Goal: Task Accomplishment & Management: Use online tool/utility

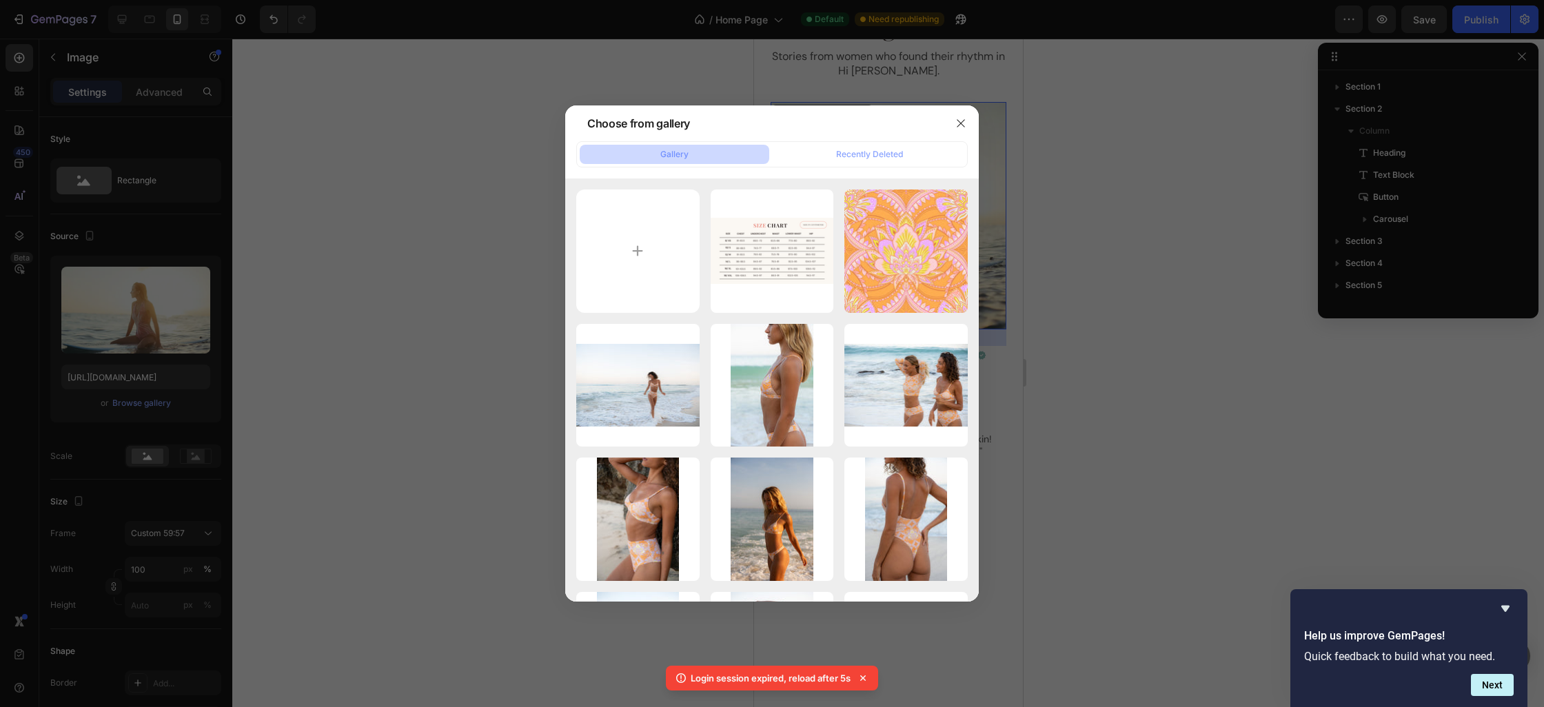
scroll to position [459, 0]
click at [957, 118] on icon "button" at bounding box center [961, 123] width 11 height 11
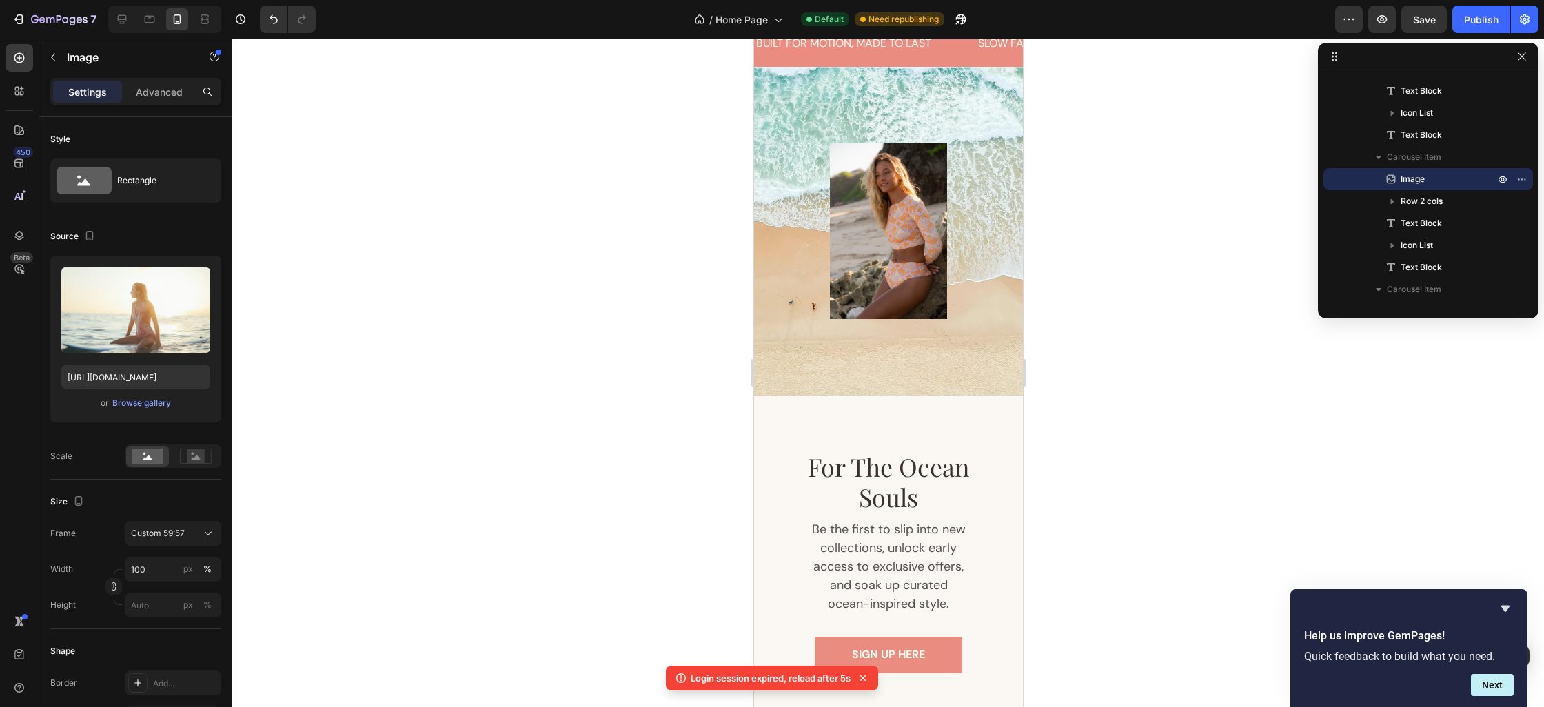
scroll to position [2104, 0]
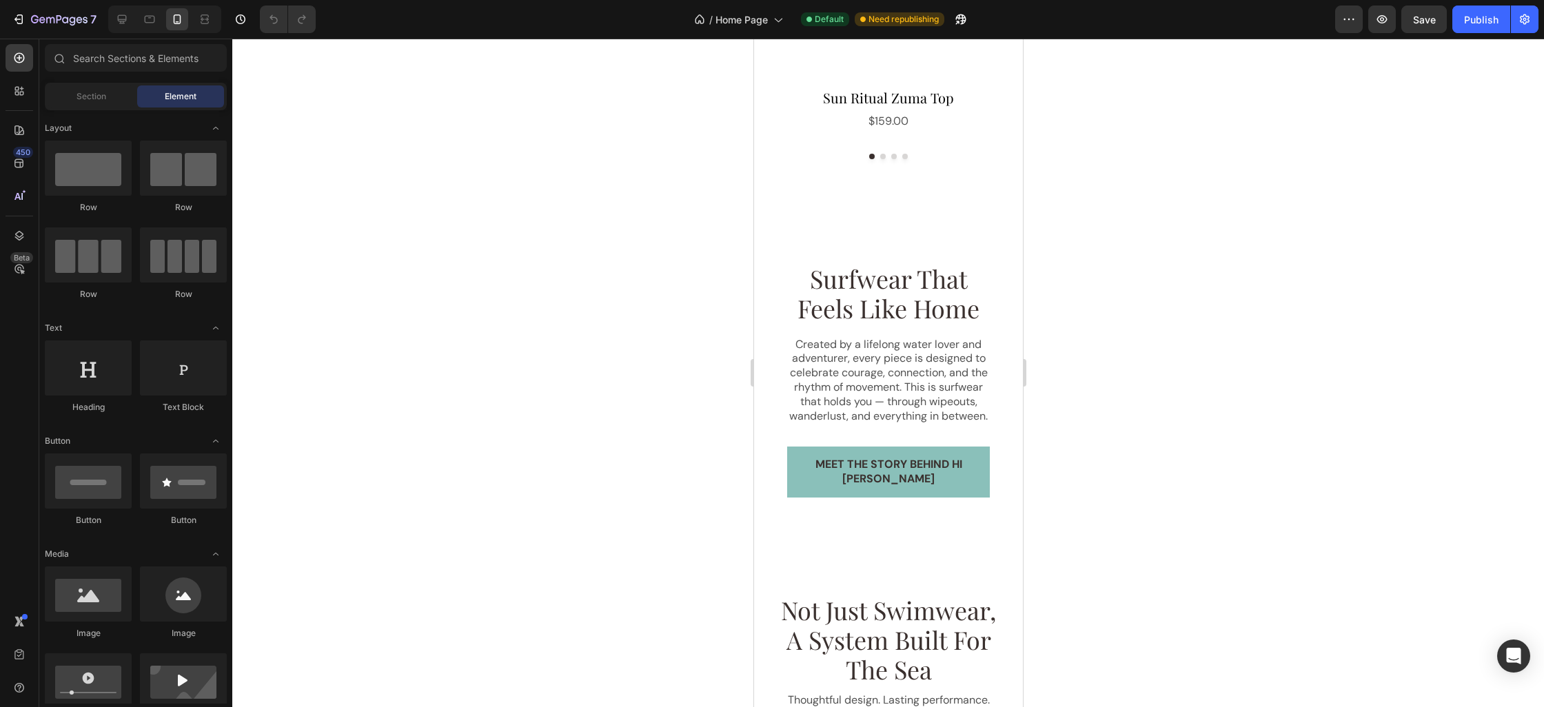
scroll to position [1029, 0]
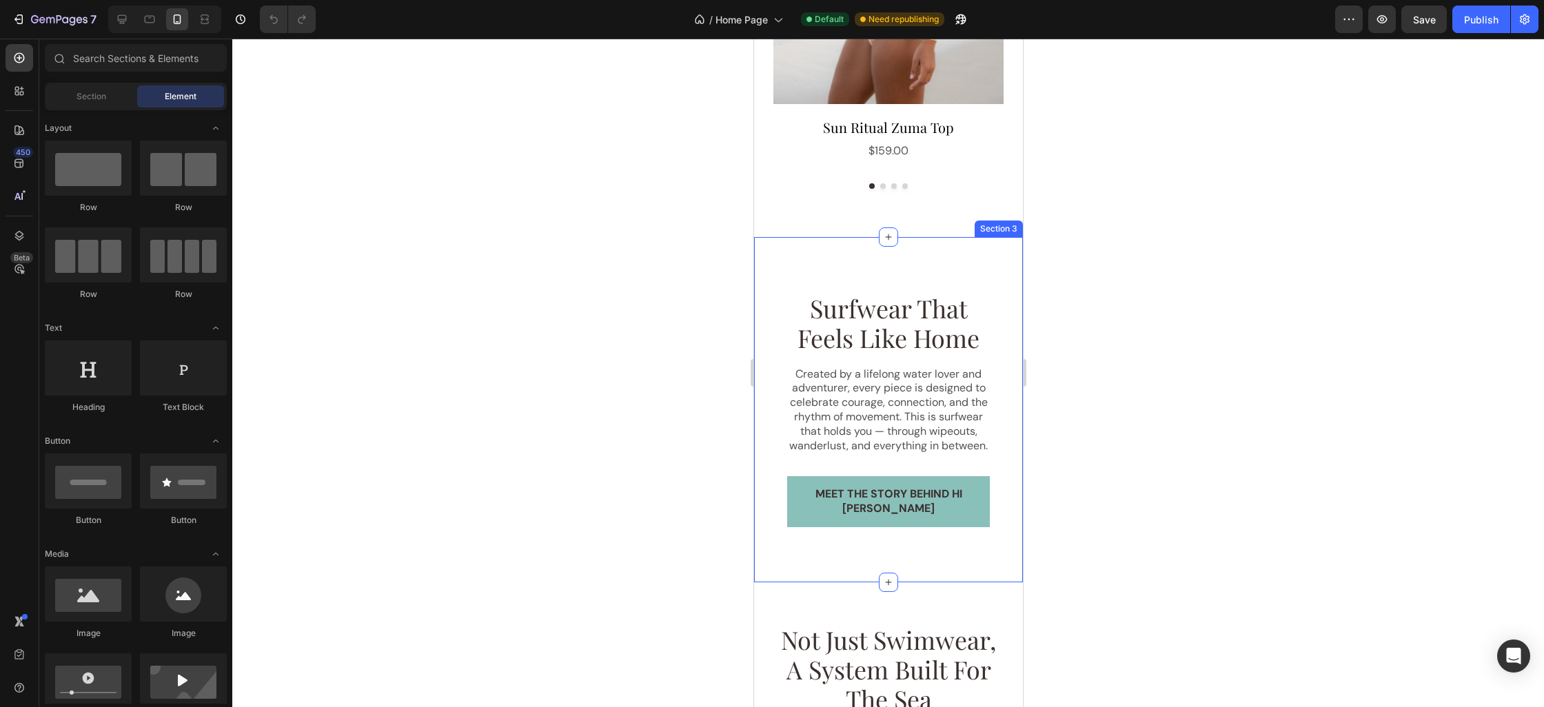
click at [870, 251] on div "surfwear that feels like home Heading Created by a lifelong water lover and adv…" at bounding box center [888, 409] width 269 height 345
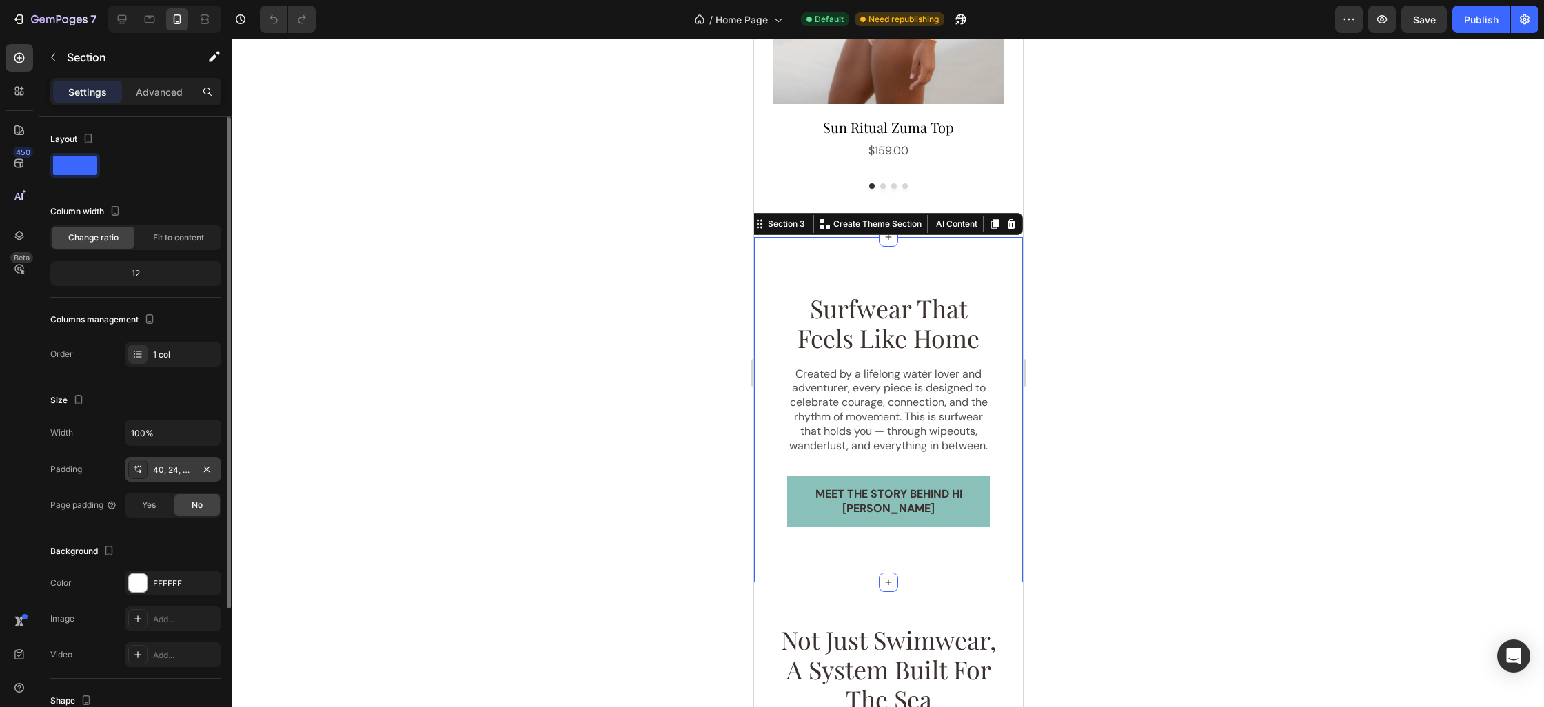
click at [165, 474] on div "40, 24, 40, 24" at bounding box center [173, 470] width 40 height 12
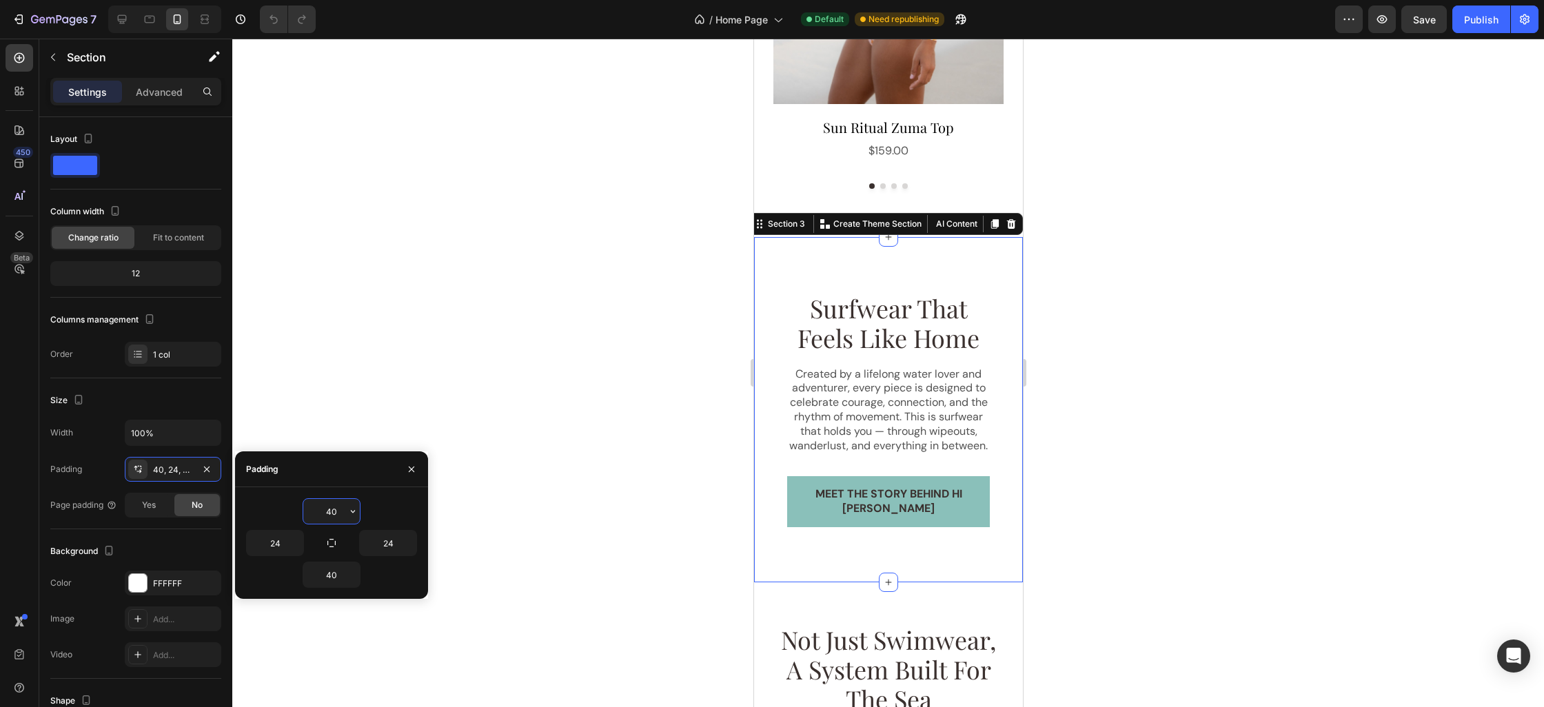
click at [341, 514] on input "40" at bounding box center [331, 511] width 57 height 25
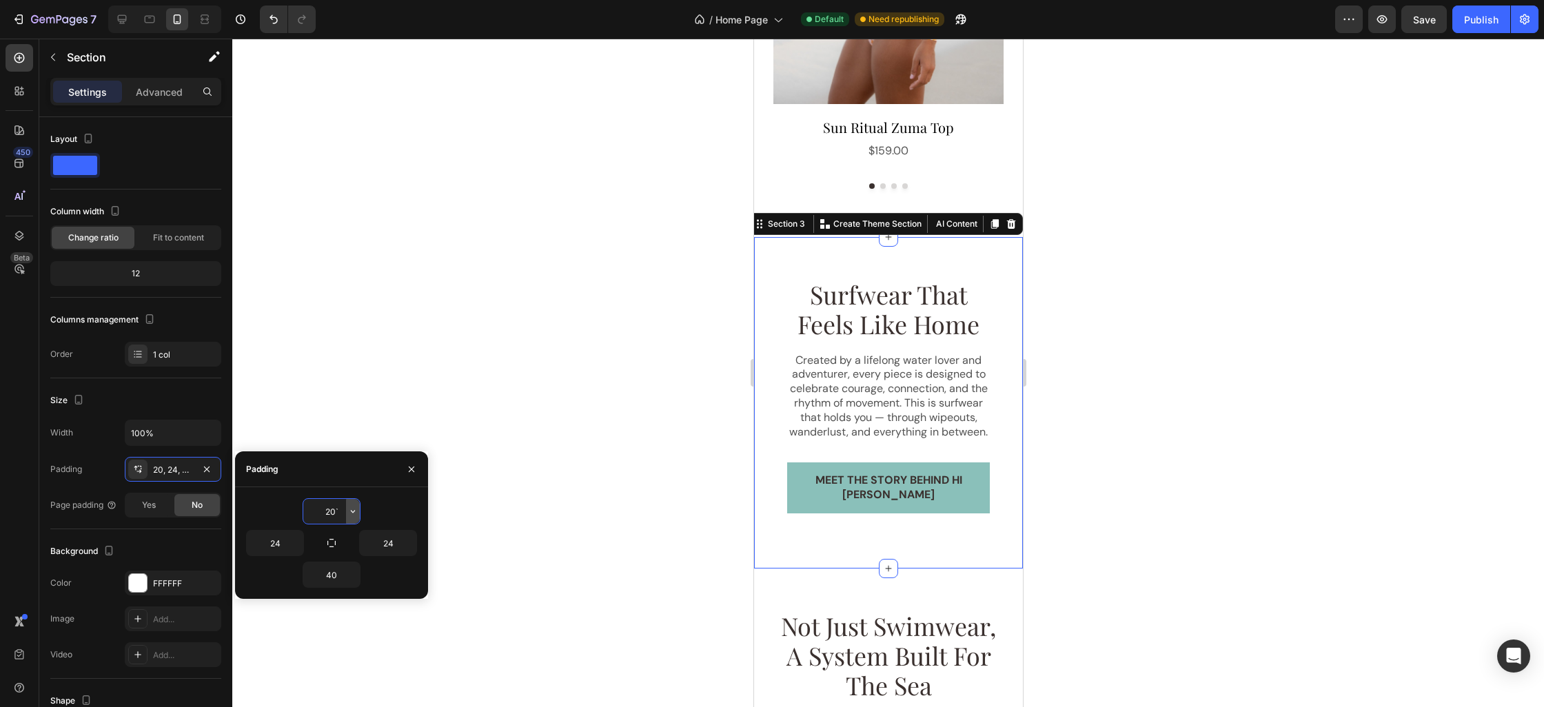
type input "20"
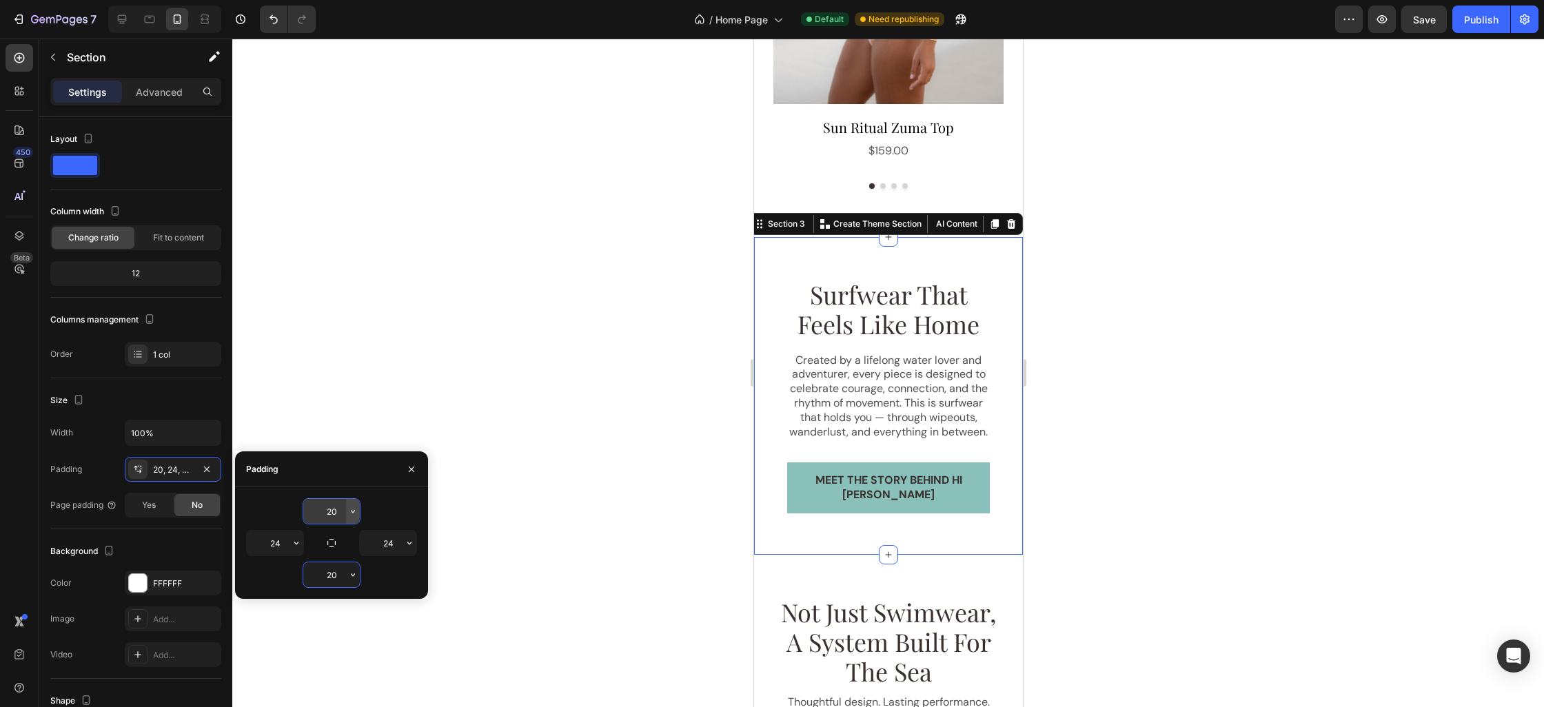
type input "20"
click at [1105, 441] on div at bounding box center [888, 373] width 1312 height 669
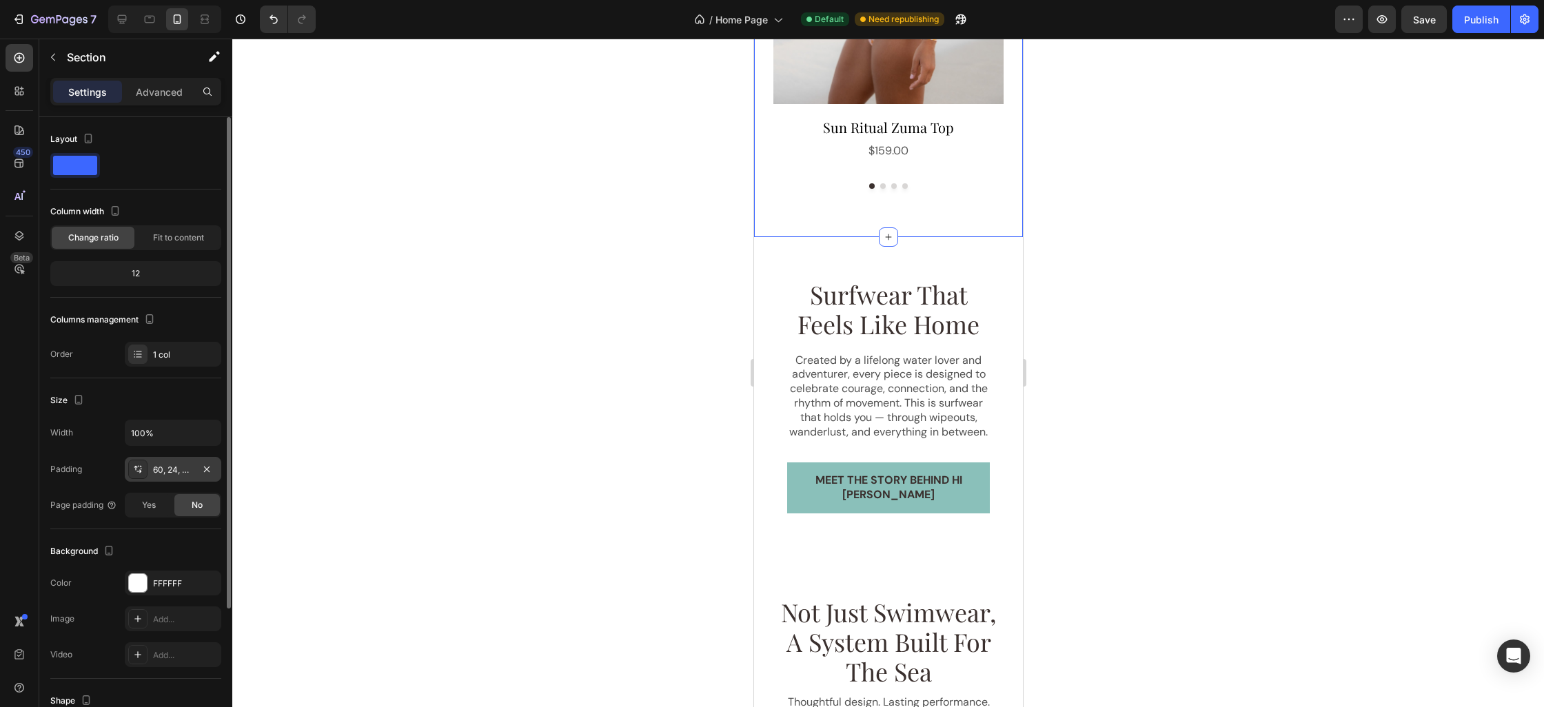
click at [180, 475] on div "60, 24, 70, 24" at bounding box center [173, 470] width 40 height 12
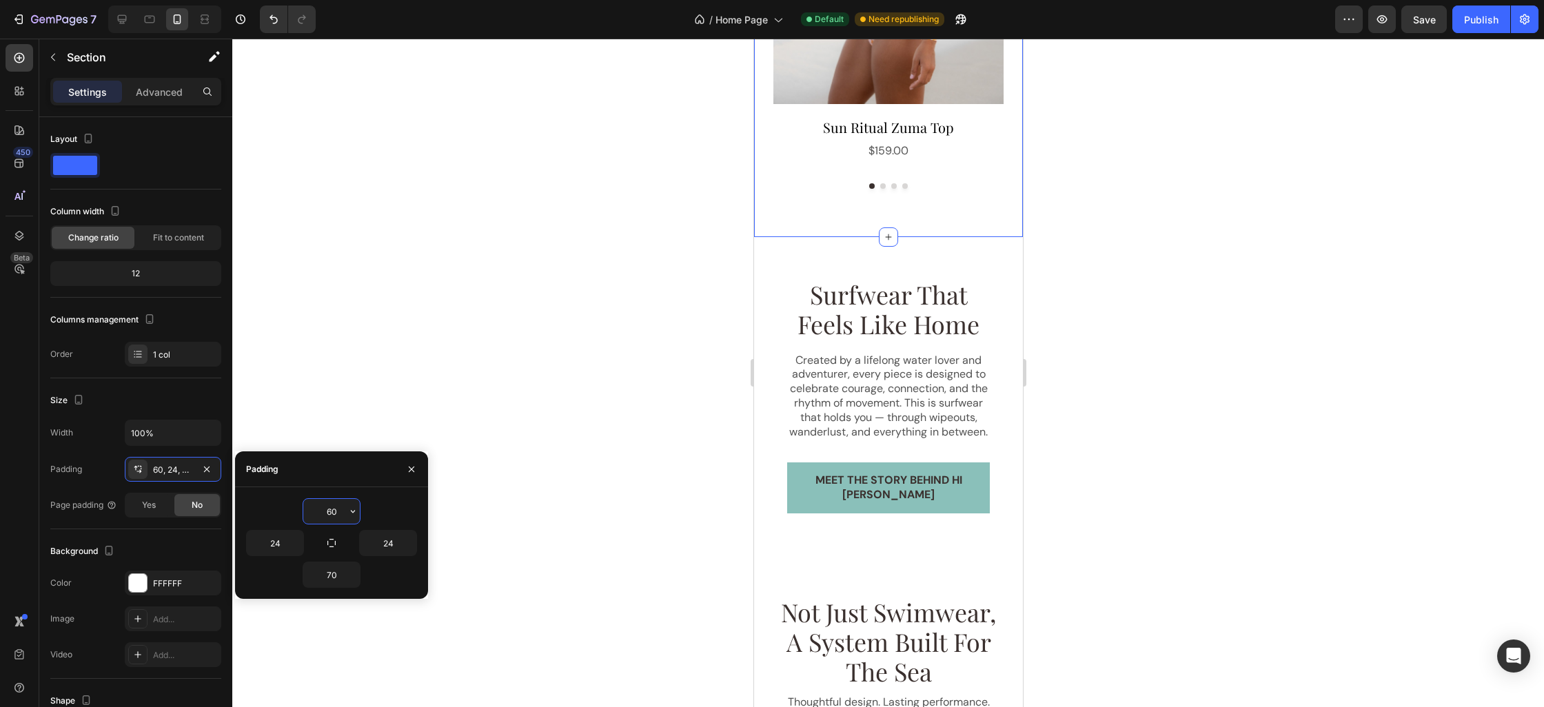
click at [319, 514] on input "60" at bounding box center [331, 511] width 57 height 25
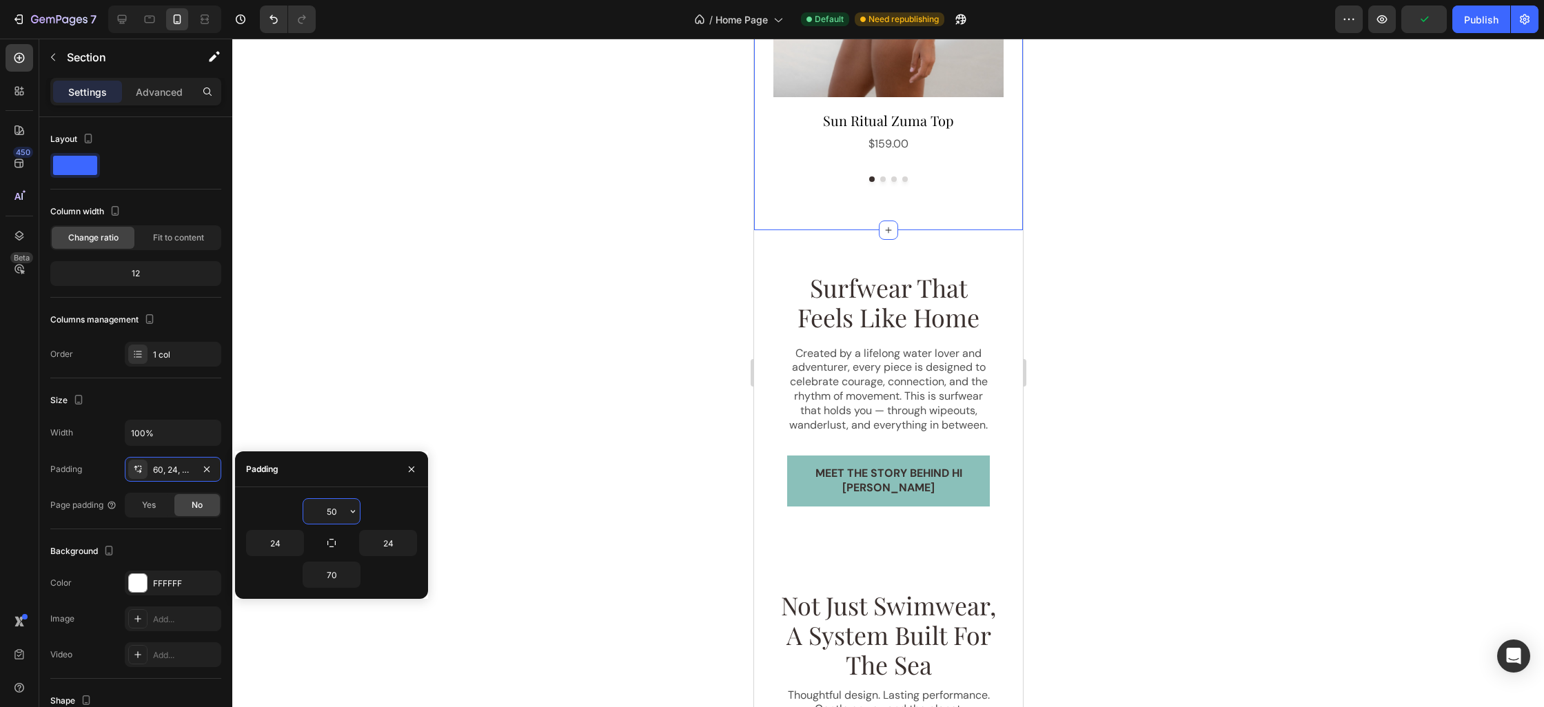
type input "60"
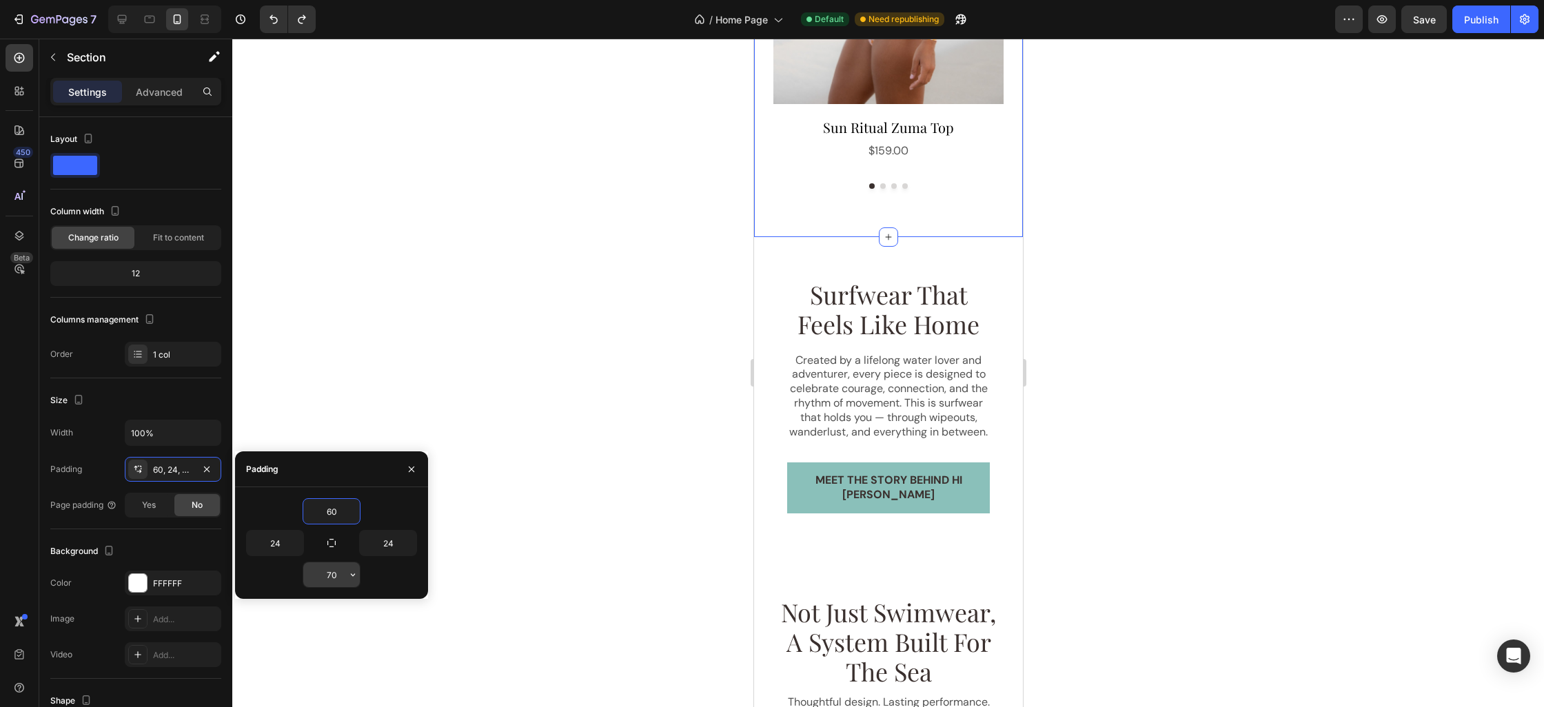
drag, startPoint x: 335, startPoint y: 563, endPoint x: 333, endPoint y: 577, distance: 14.6
click at [334, 565] on input "70" at bounding box center [331, 575] width 57 height 25
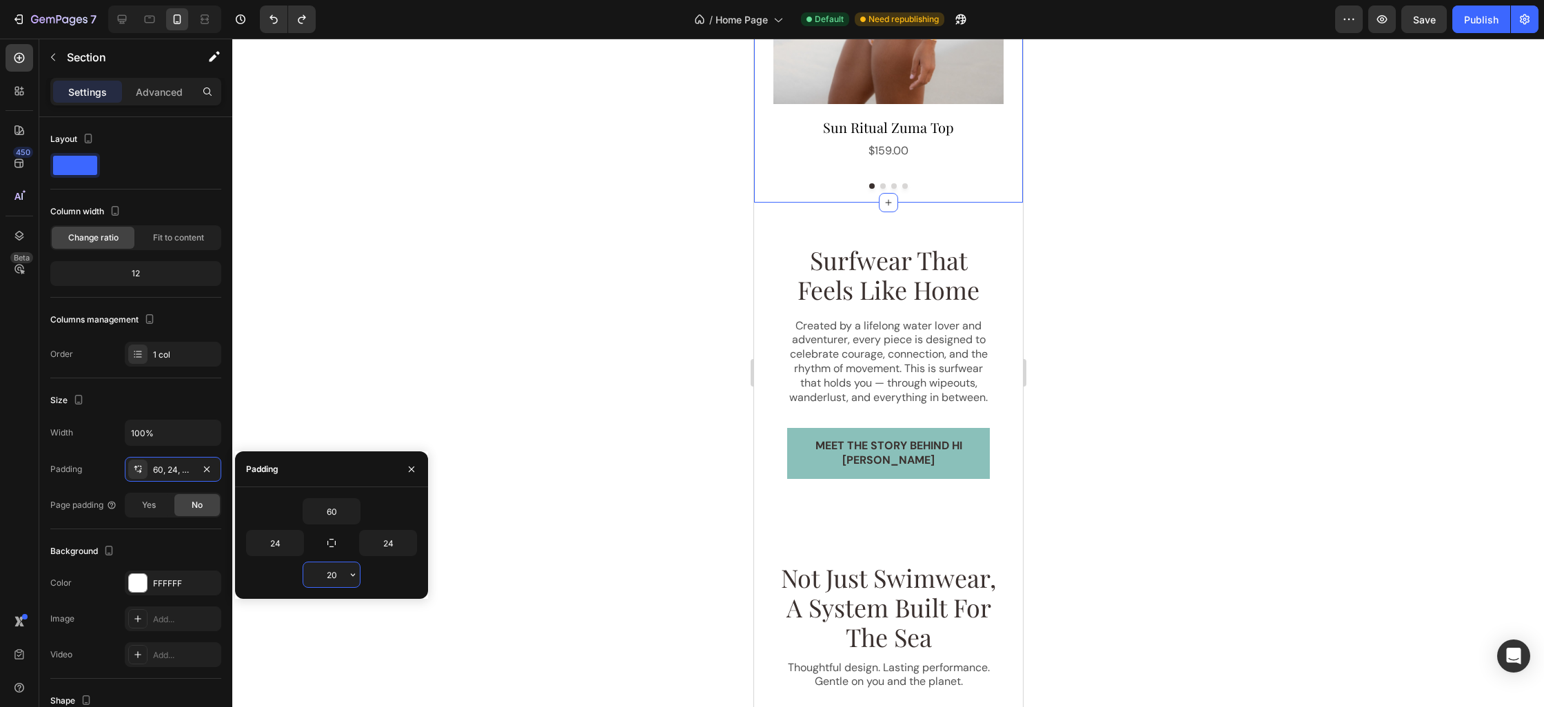
type input "20"
click at [1182, 361] on div at bounding box center [888, 373] width 1312 height 669
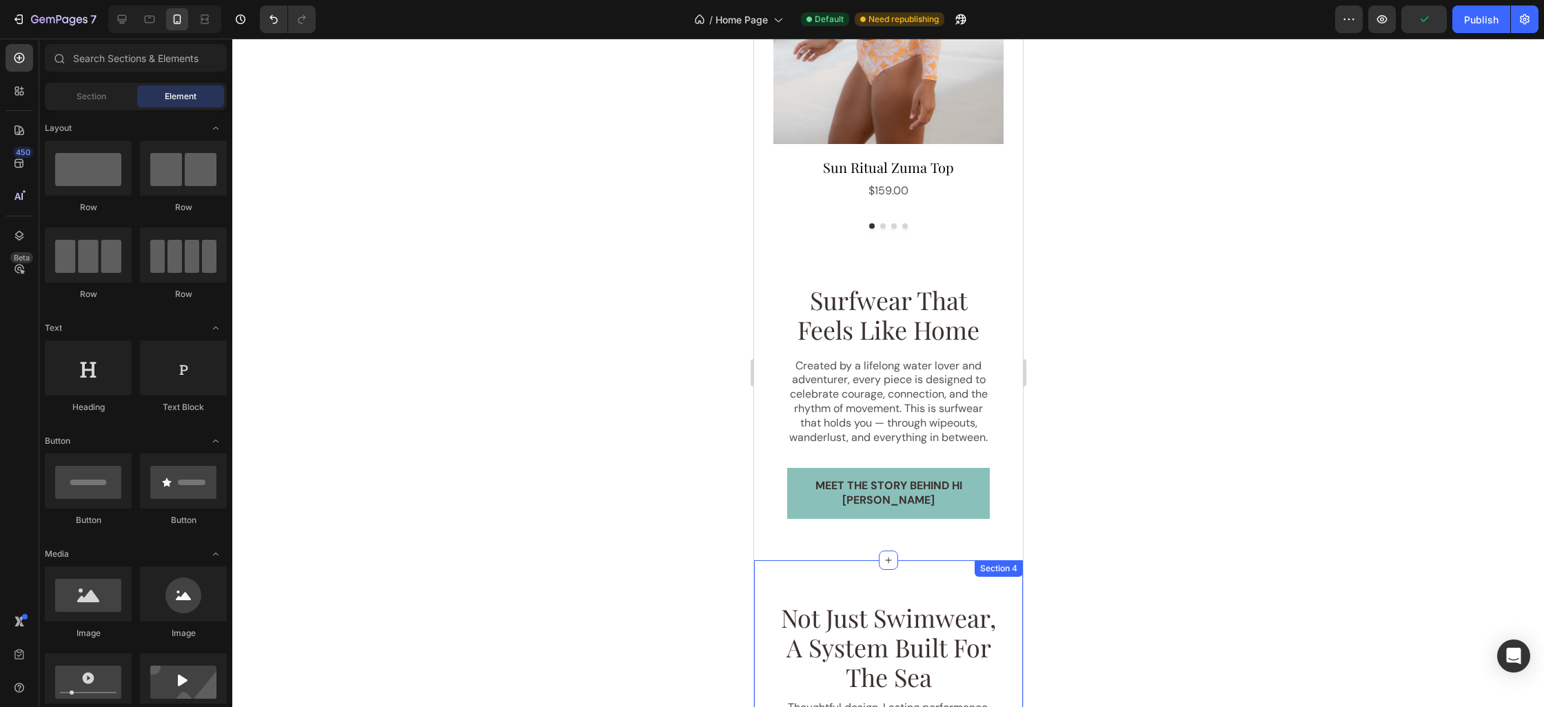
scroll to position [987, 0]
click at [1156, 352] on div at bounding box center [888, 373] width 1312 height 669
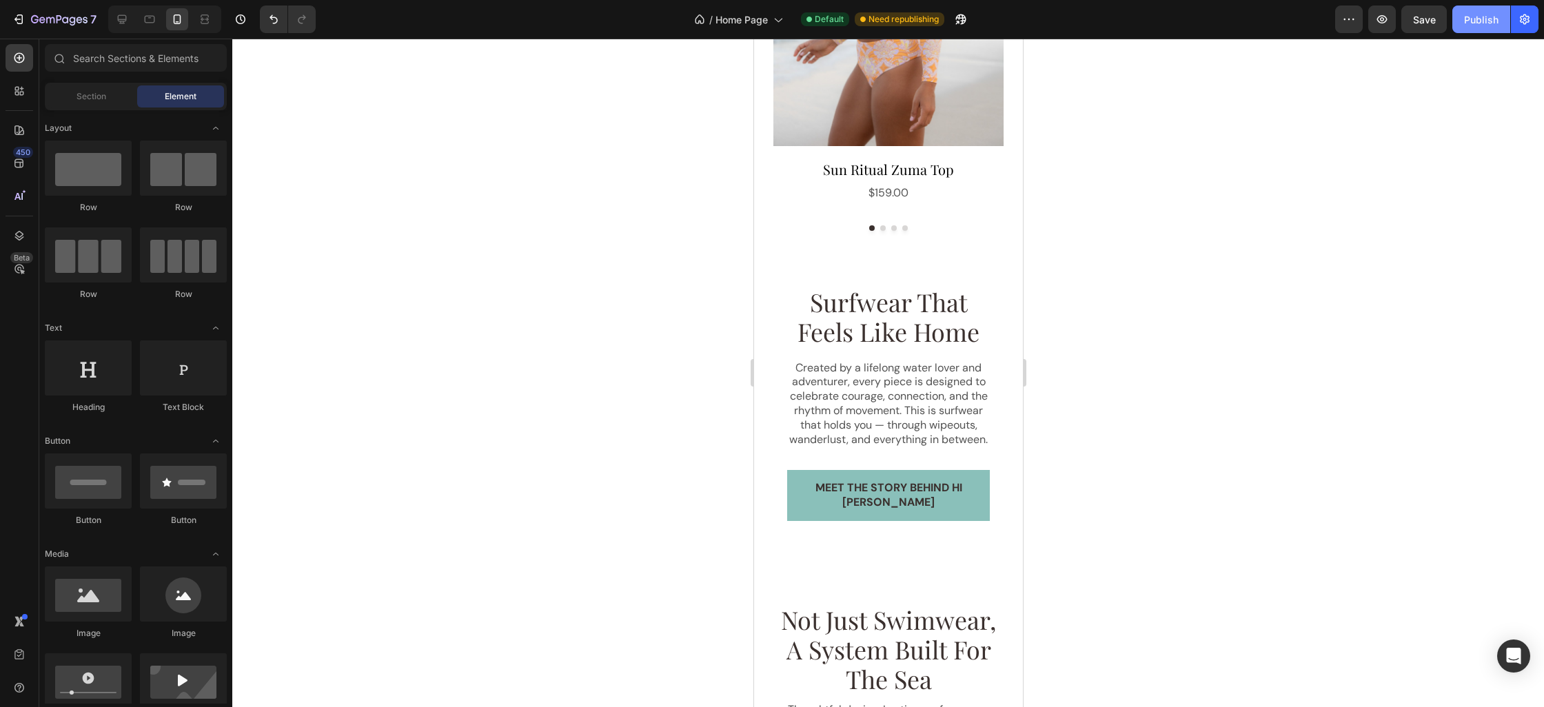
click at [1477, 25] on div "Publish" at bounding box center [1481, 19] width 34 height 14
